Goal: Transaction & Acquisition: Purchase product/service

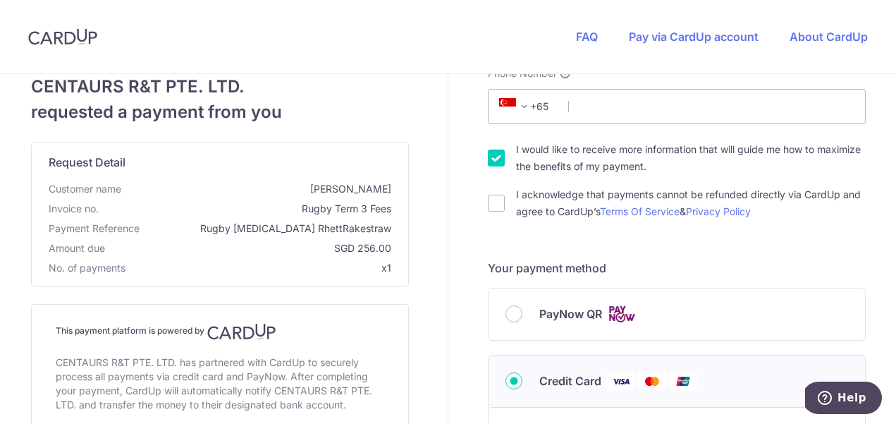
scroll to position [206, 0]
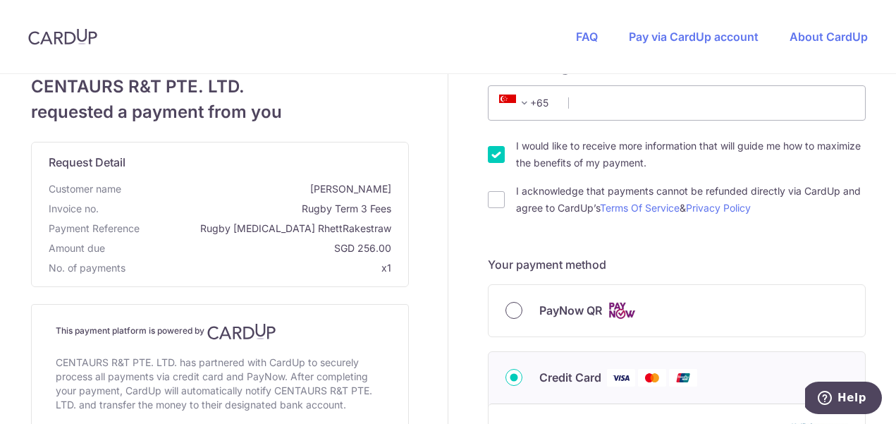
click at [515, 306] on input "PayNow QR" at bounding box center [513, 310] width 17 height 17
radio input "true"
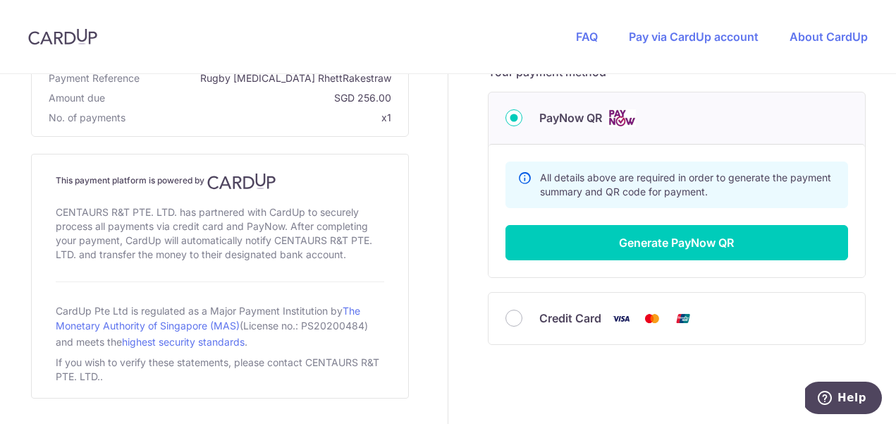
scroll to position [379, 0]
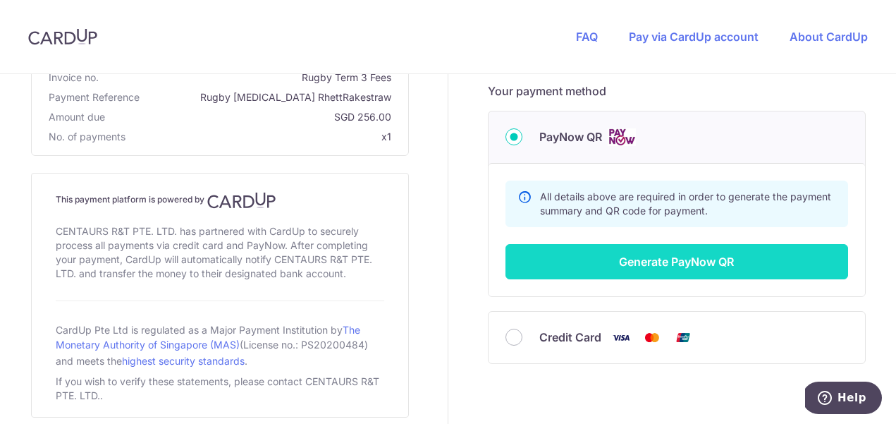
click at [666, 254] on button "Generate PayNow QR" at bounding box center [676, 261] width 342 height 35
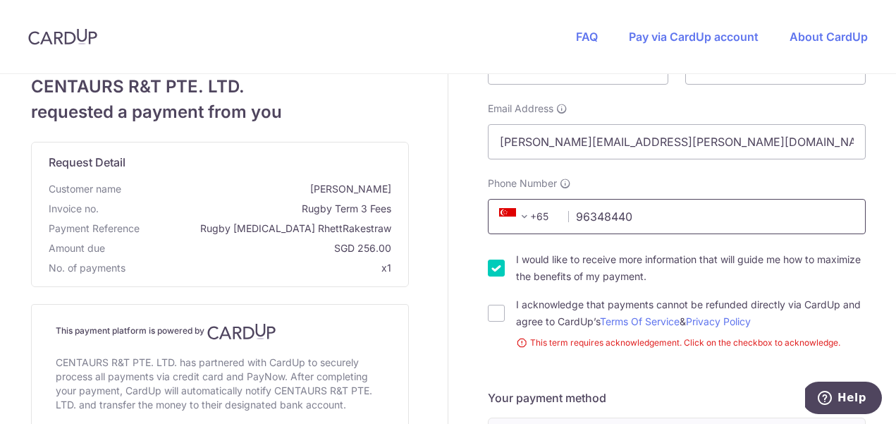
scroll to position [98, 0]
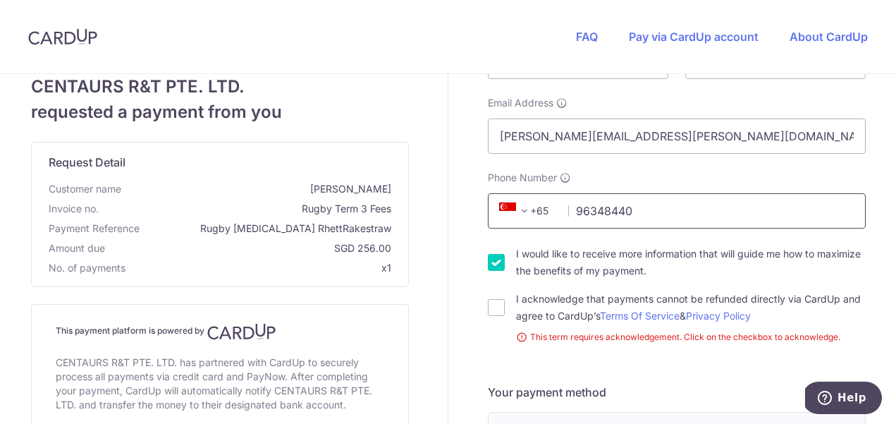
type input "96348440"
click at [492, 264] on input "I would like to receive more information that will guide me how to maximize the…" at bounding box center [496, 262] width 17 height 17
checkbox input "false"
click at [494, 312] on input "I acknowledge that payments cannot be refunded directly via CardUp and agree to…" at bounding box center [496, 307] width 17 height 17
checkbox input "true"
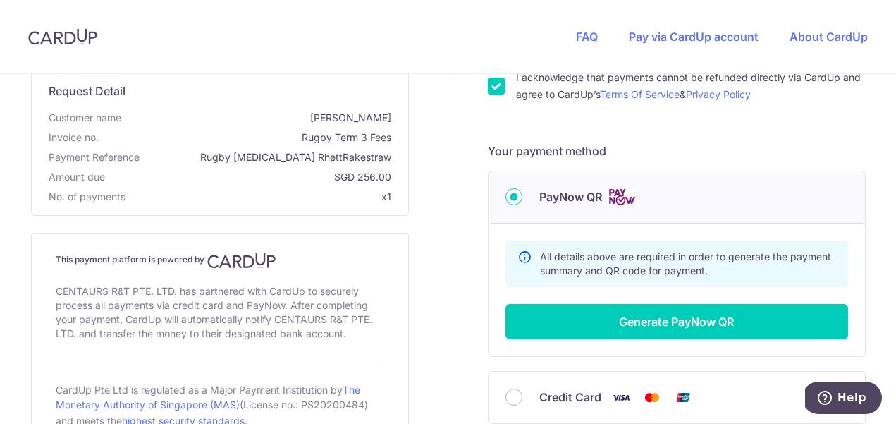
scroll to position [400, 0]
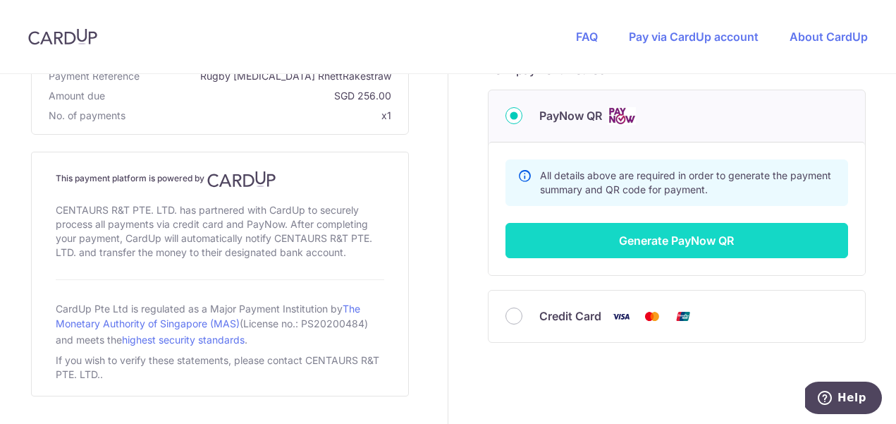
click at [617, 238] on button "Generate PayNow QR" at bounding box center [676, 240] width 342 height 35
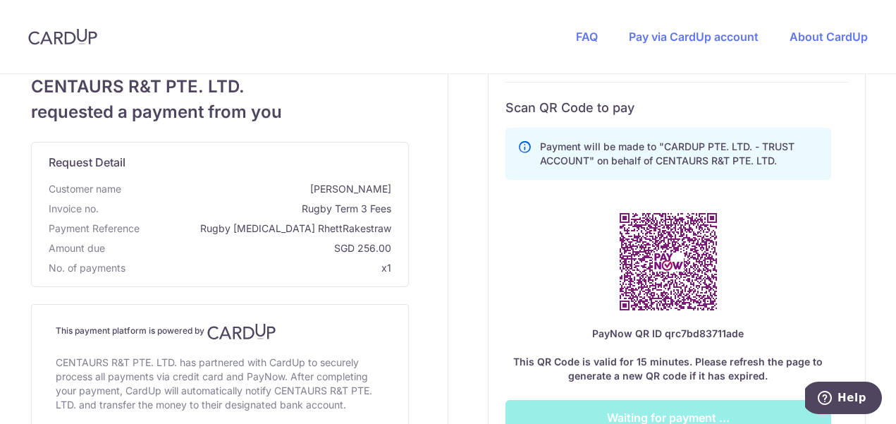
scroll to position [553, 0]
